Goal: Book appointment/travel/reservation

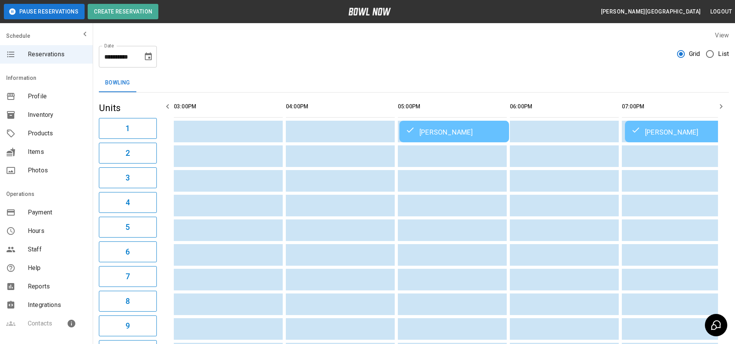
scroll to position [0, 471]
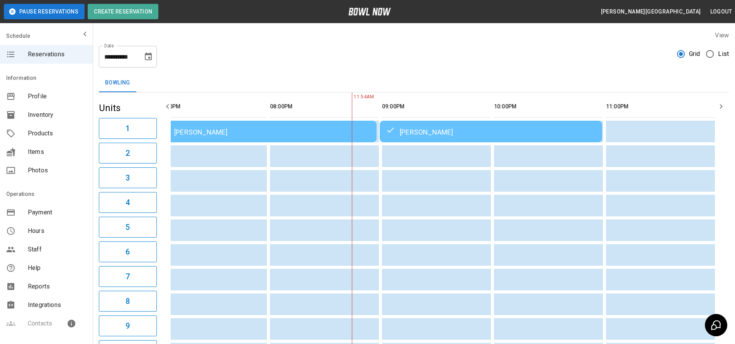
click at [125, 65] on input "**********" at bounding box center [118, 57] width 39 height 22
click at [117, 60] on input "**********" at bounding box center [118, 57] width 39 height 22
type input "**********"
click at [149, 54] on icon "Choose date, selected date is Aug 22, 2025" at bounding box center [148, 57] width 7 height 8
click at [147, 53] on icon "Choose date, selected date is Aug 22, 2025" at bounding box center [148, 56] width 9 height 9
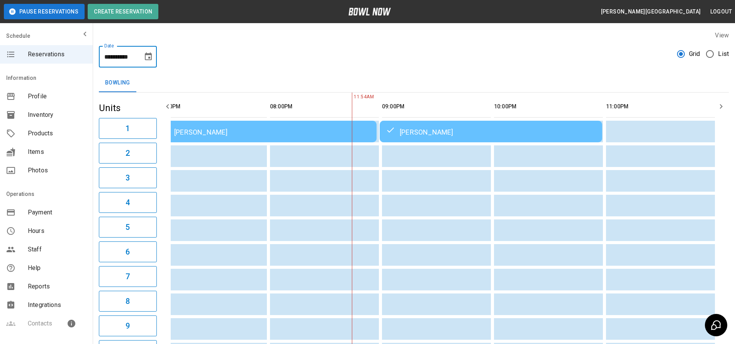
click at [149, 54] on icon "Choose date, selected date is Aug 22, 2025" at bounding box center [148, 57] width 7 height 8
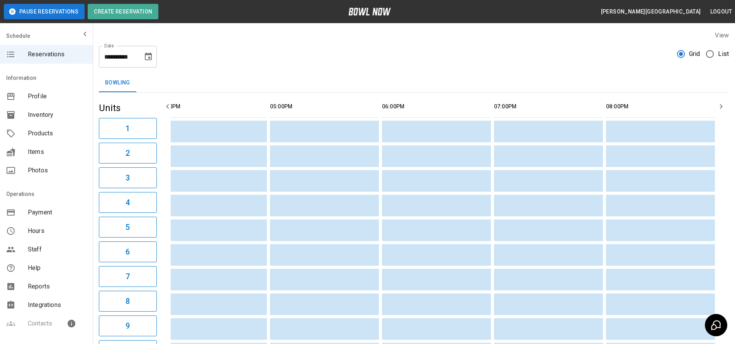
scroll to position [0, 0]
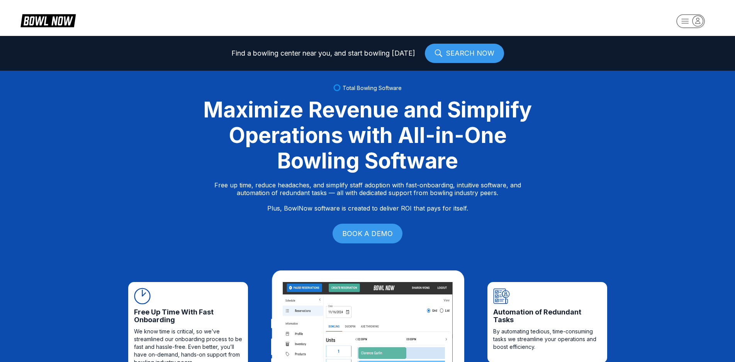
click at [689, 22] on rect "button" at bounding box center [690, 21] width 28 height 14
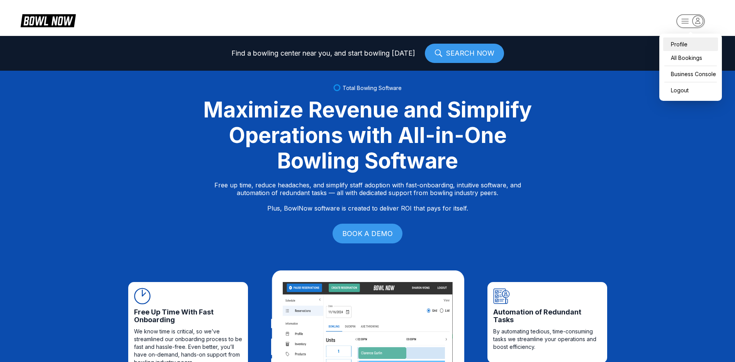
click at [698, 45] on div "Profile" at bounding box center [690, 44] width 55 height 14
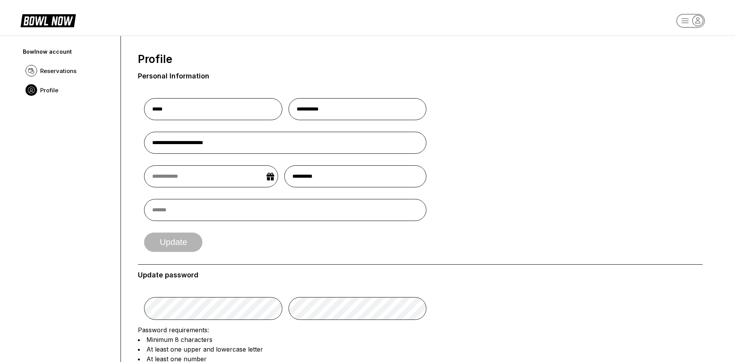
click at [689, 25] on rect "button" at bounding box center [690, 21] width 28 height 14
click at [688, 60] on div "All Bookings" at bounding box center [690, 58] width 55 height 14
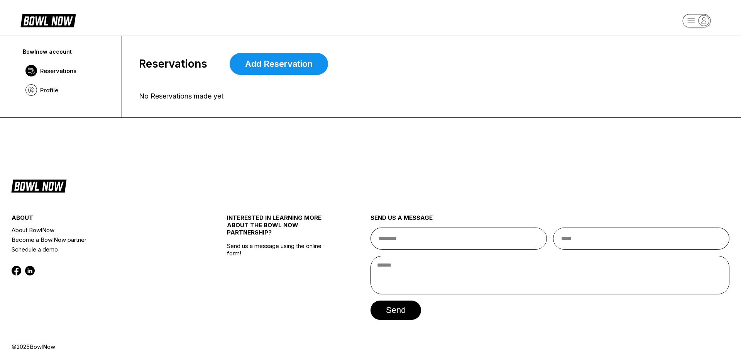
click at [50, 24] on icon at bounding box center [47, 20] width 55 height 15
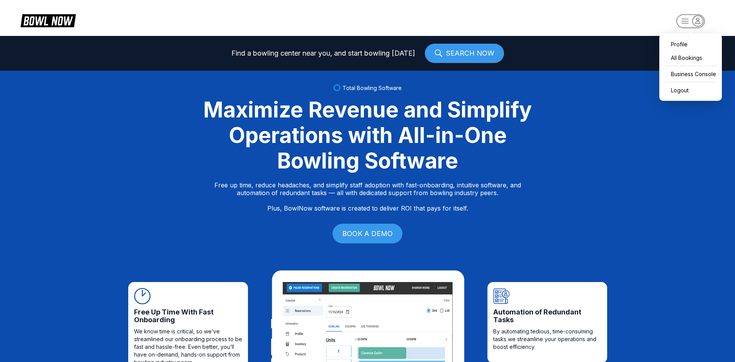
click at [679, 18] on rect "button" at bounding box center [690, 21] width 28 height 14
click at [701, 73] on div "Business Console" at bounding box center [690, 74] width 55 height 14
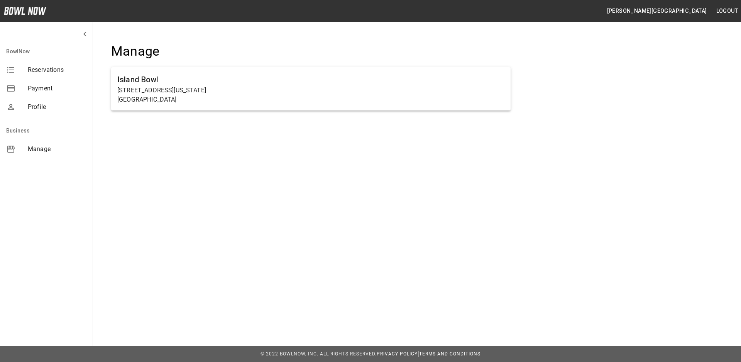
click at [52, 70] on span "Reservations" at bounding box center [57, 69] width 59 height 9
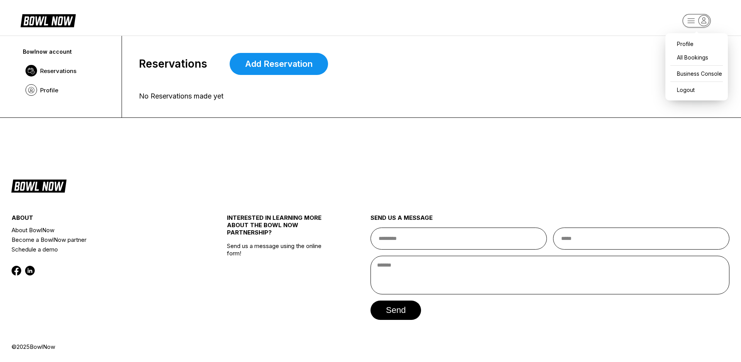
click at [679, 17] on icon "button" at bounding box center [697, 21] width 42 height 15
click at [712, 74] on div "Business Console" at bounding box center [696, 74] width 55 height 14
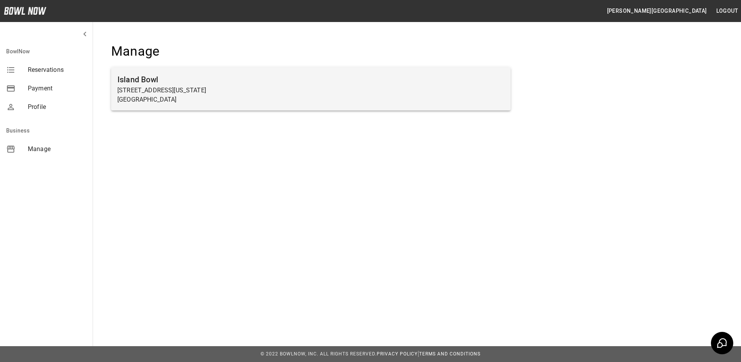
click at [197, 86] on p "[STREET_ADDRESS][US_STATE]" at bounding box center [310, 90] width 387 height 9
